Goal: Task Accomplishment & Management: Use online tool/utility

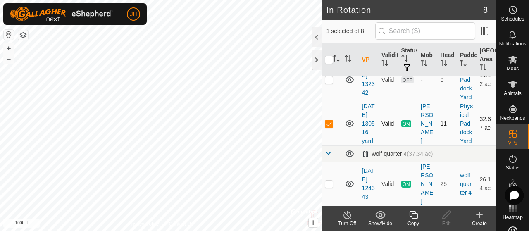
scroll to position [363, 0]
click at [346, 220] on div "Turn Off" at bounding box center [347, 223] width 33 height 7
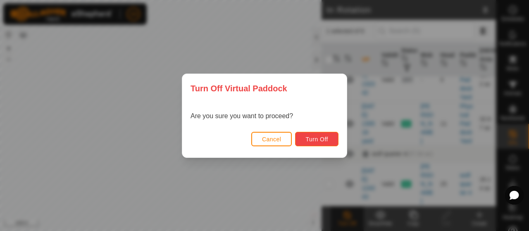
click at [304, 138] on button "Turn Off" at bounding box center [316, 139] width 43 height 14
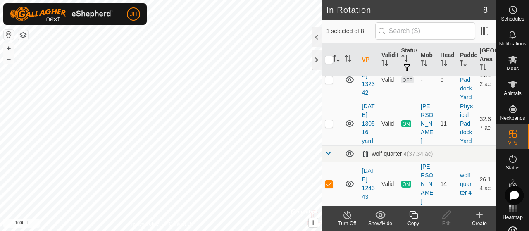
scroll to position [363, 0]
click at [318, 58] on div at bounding box center [317, 60] width 10 height 20
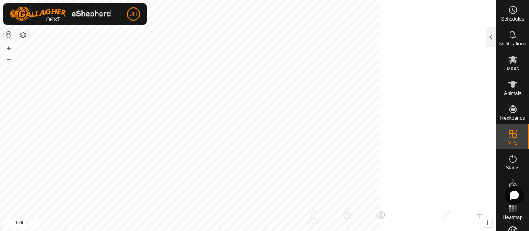
scroll to position [1424, 0]
click at [509, 38] on icon at bounding box center [512, 35] width 7 height 8
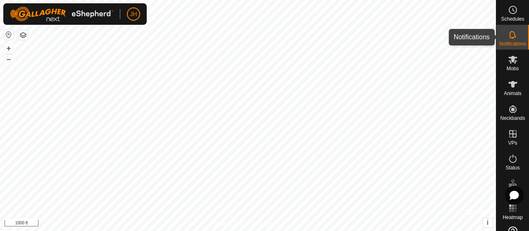
drag, startPoint x: 513, startPoint y: 33, endPoint x: 511, endPoint y: 37, distance: 4.6
click at [513, 33] on icon at bounding box center [513, 35] width 10 height 10
